Goal: Transaction & Acquisition: Purchase product/service

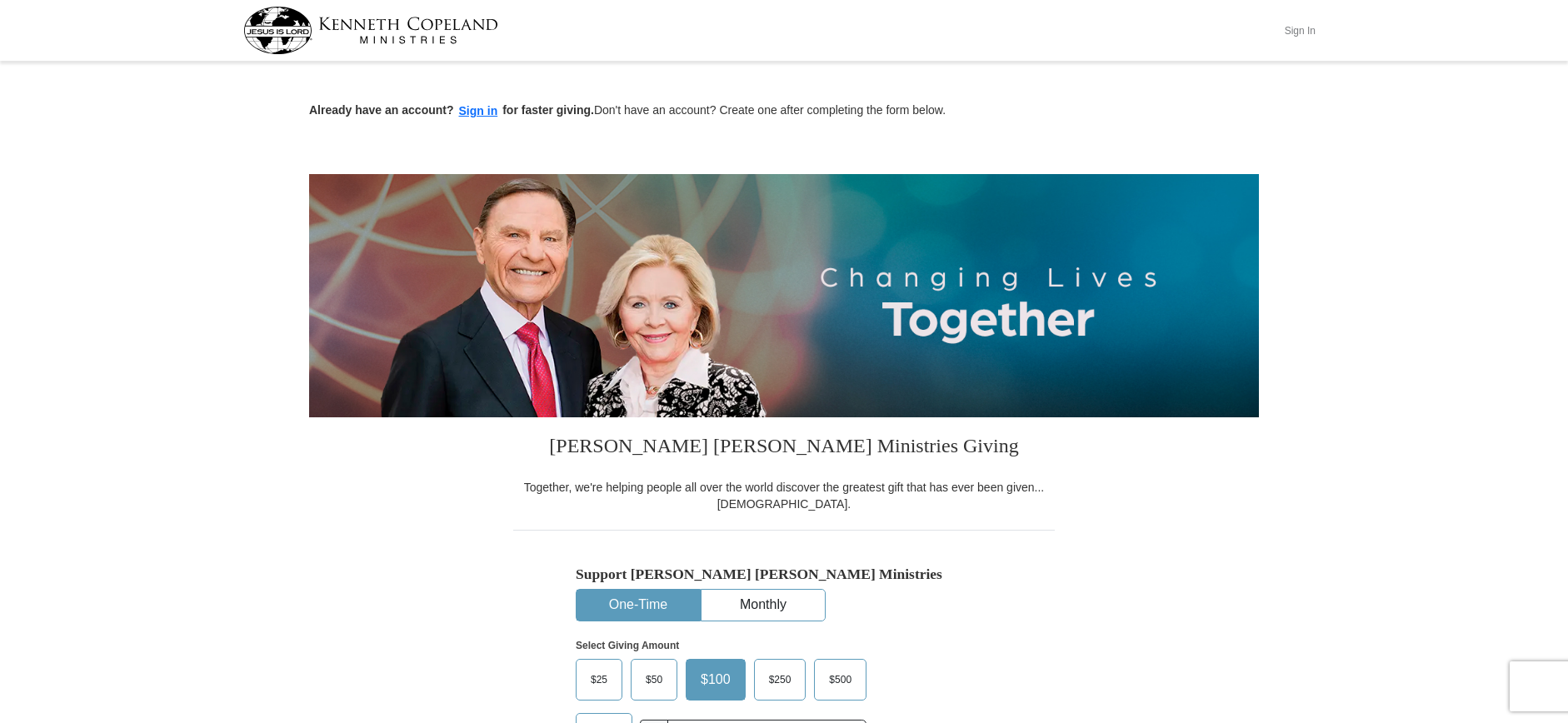
click at [1302, 27] on button "Sign In" at bounding box center [1299, 30] width 50 height 26
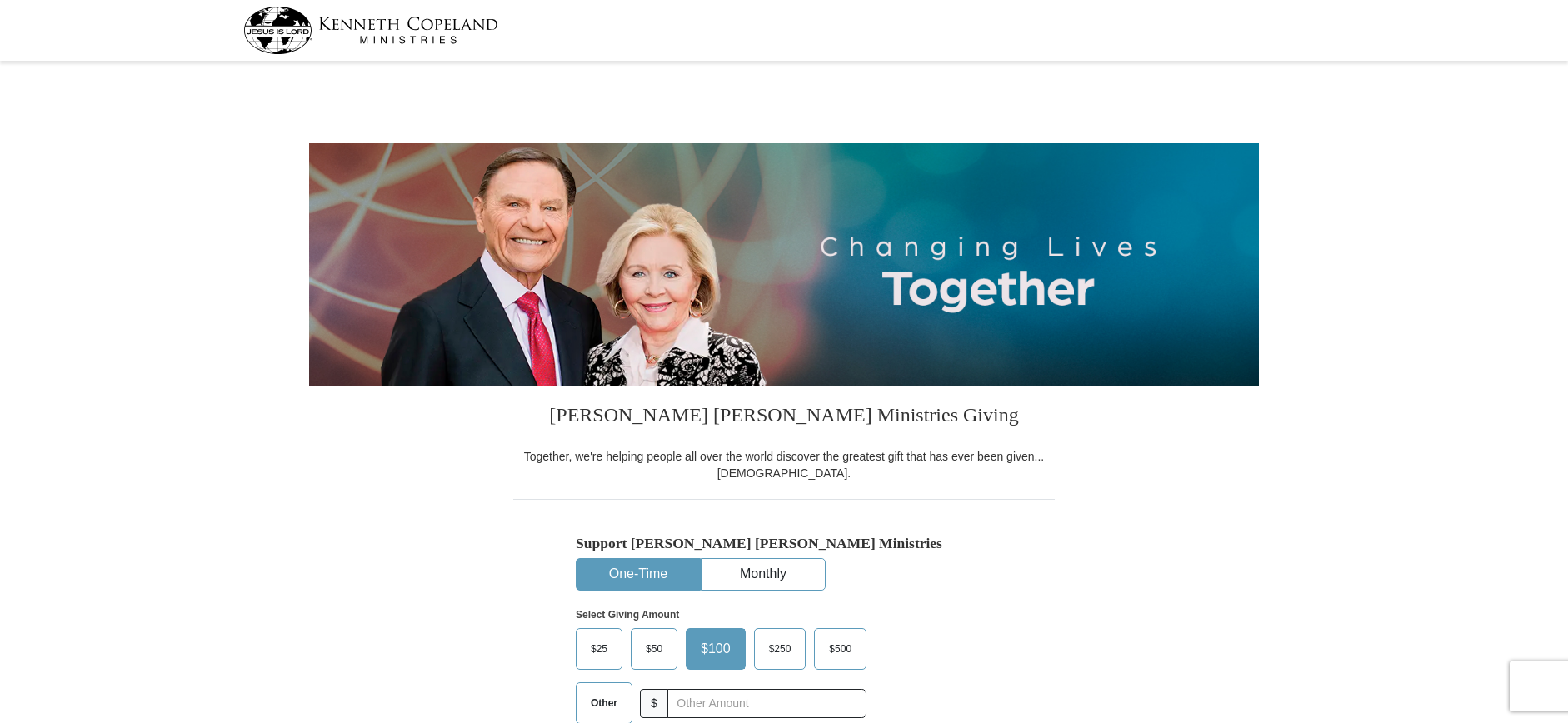
select select "NY"
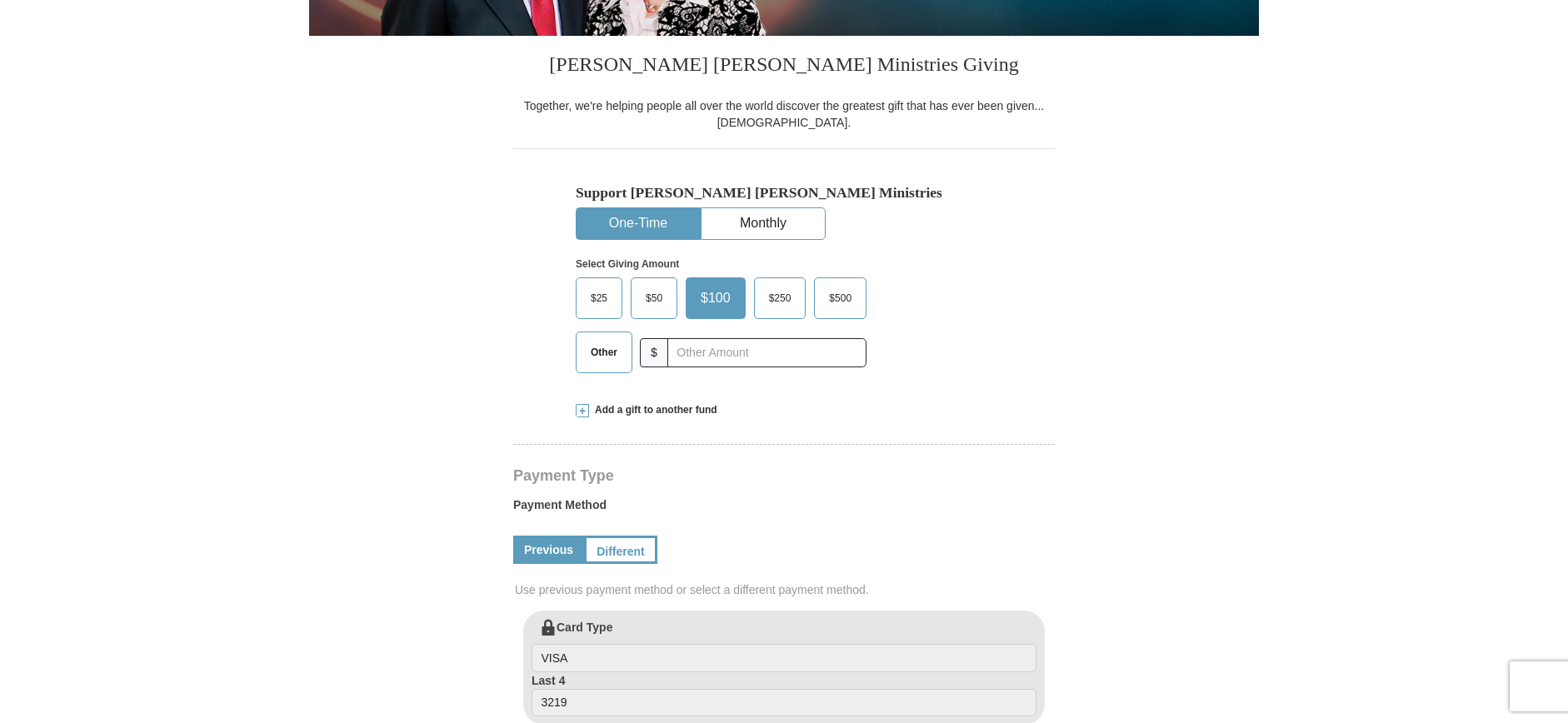
scroll to position [351, 0]
click at [601, 294] on span "$25" at bounding box center [598, 298] width 33 height 25
click at [0, 0] on input "$25" at bounding box center [0, 0] width 0 height 0
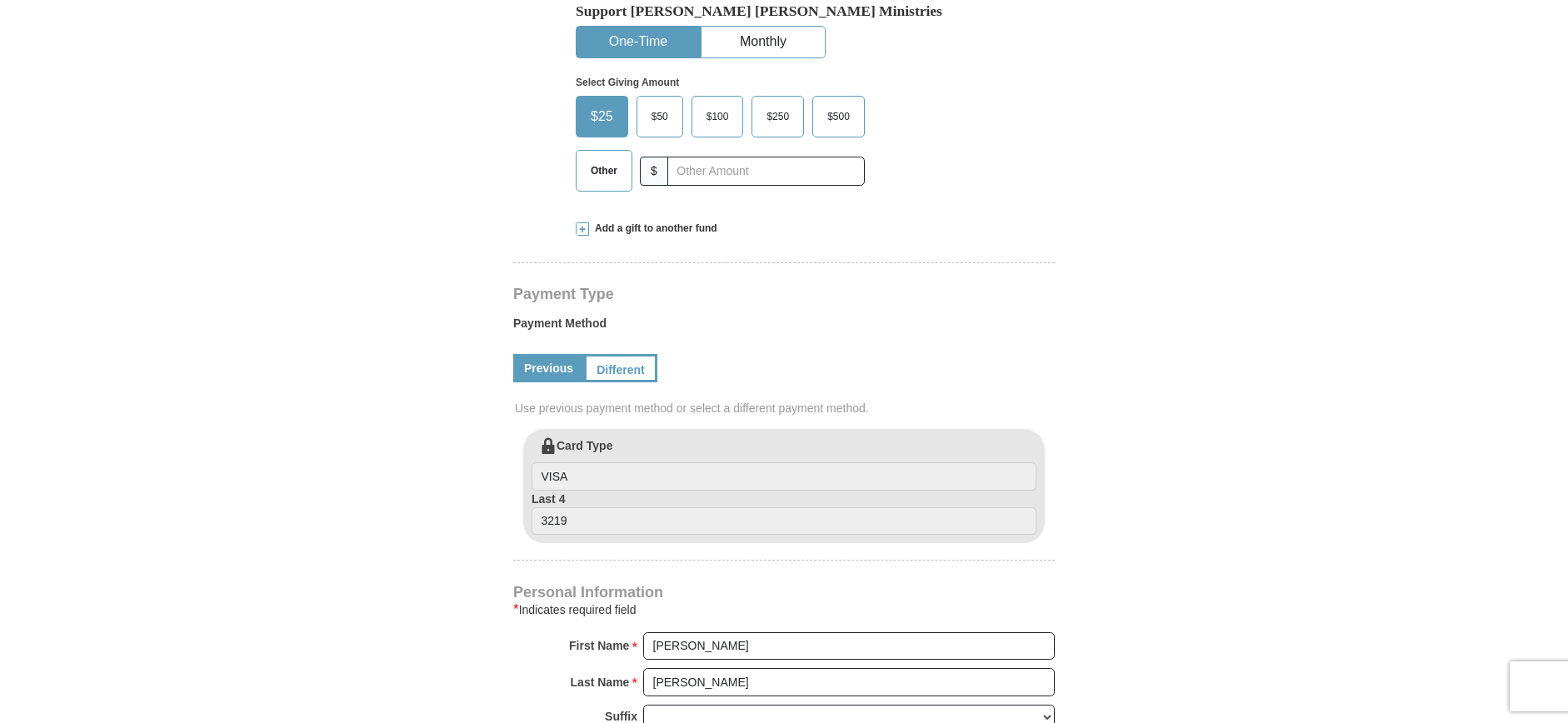
scroll to position [540, 0]
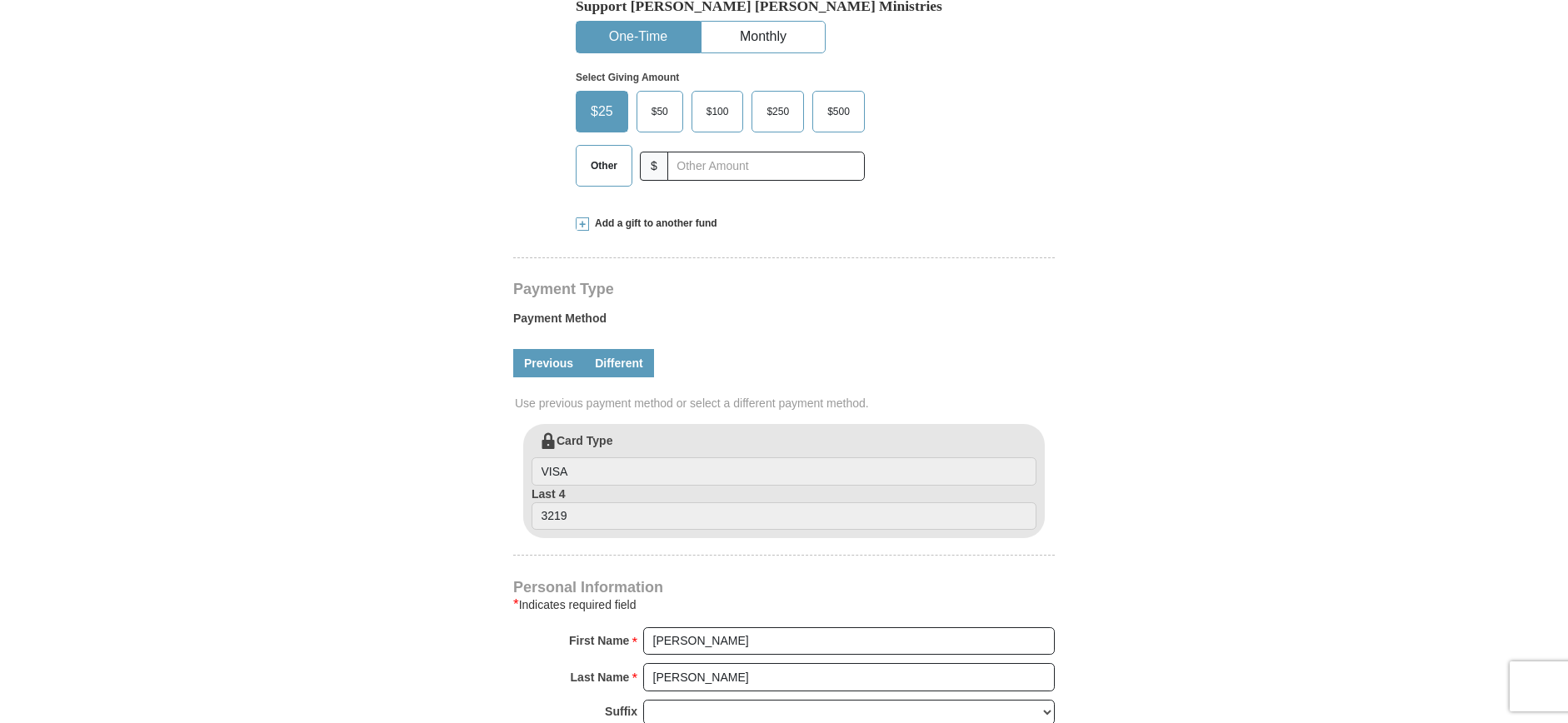
click at [632, 349] on link "Different" at bounding box center [619, 363] width 70 height 28
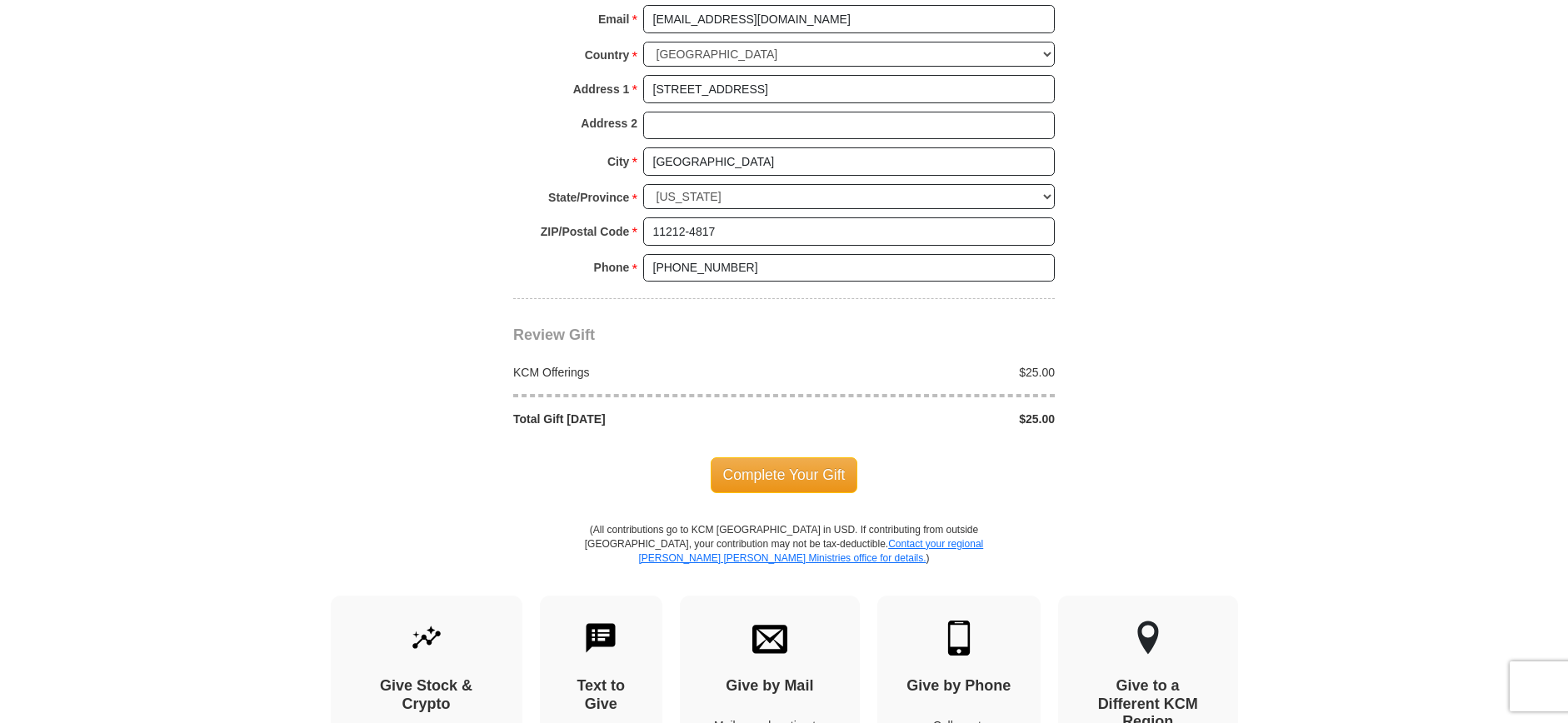
scroll to position [1433, 0]
click at [809, 457] on span "Complete Your Gift" at bounding box center [784, 474] width 147 height 35
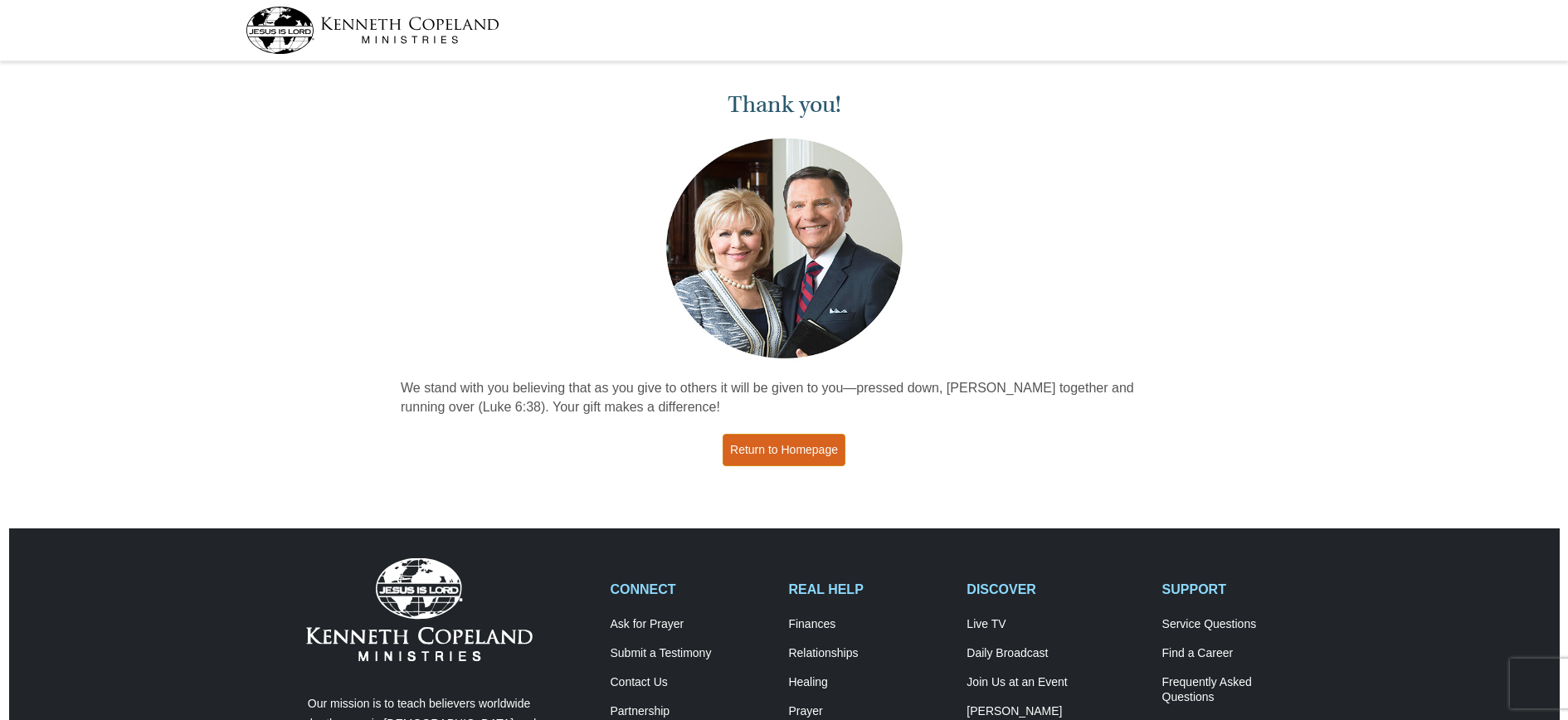
click at [783, 440] on link "Return to Homepage" at bounding box center [784, 450] width 123 height 32
